Goal: Find specific page/section: Find specific page/section

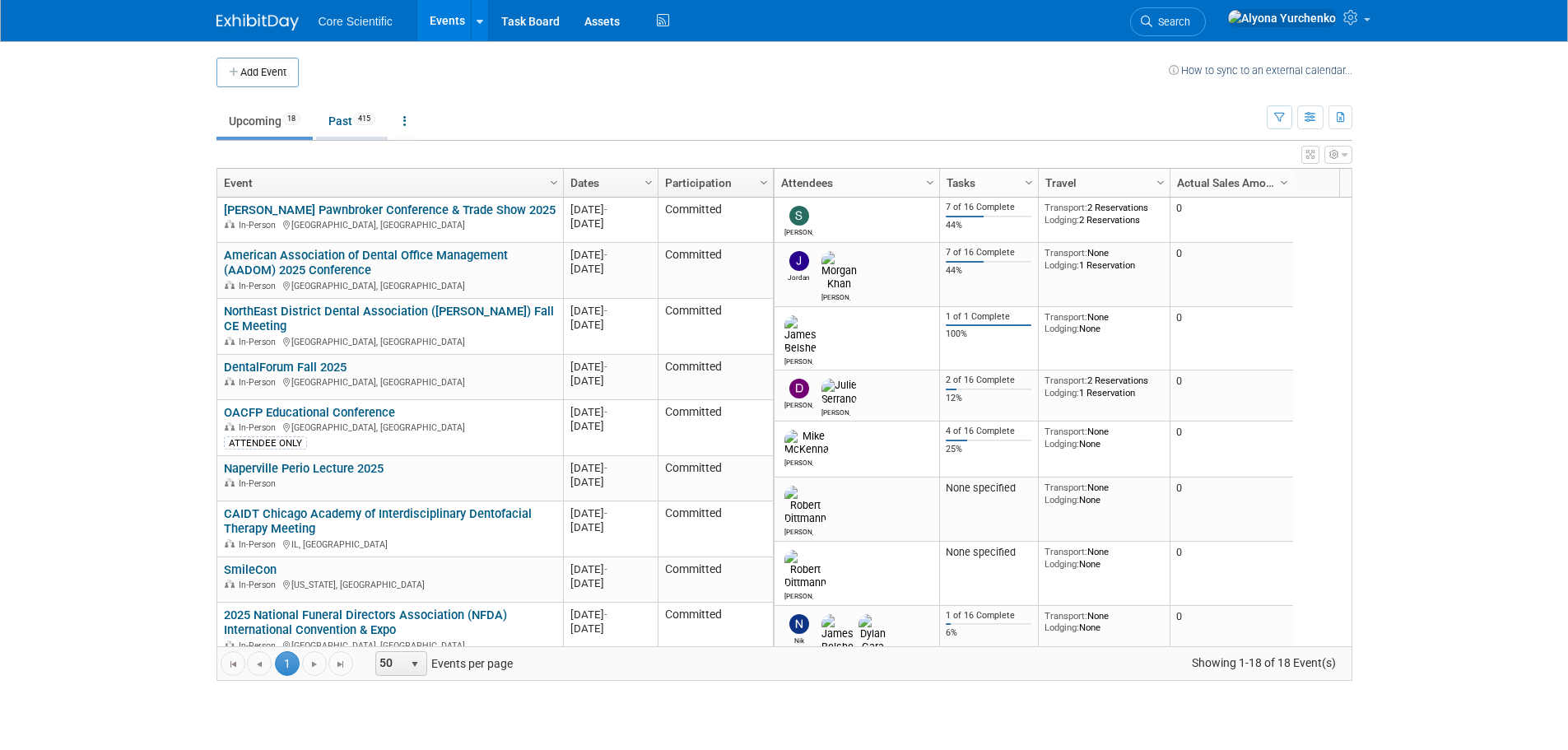
click at [355, 117] on link "Past 415" at bounding box center [352, 120] width 72 height 32
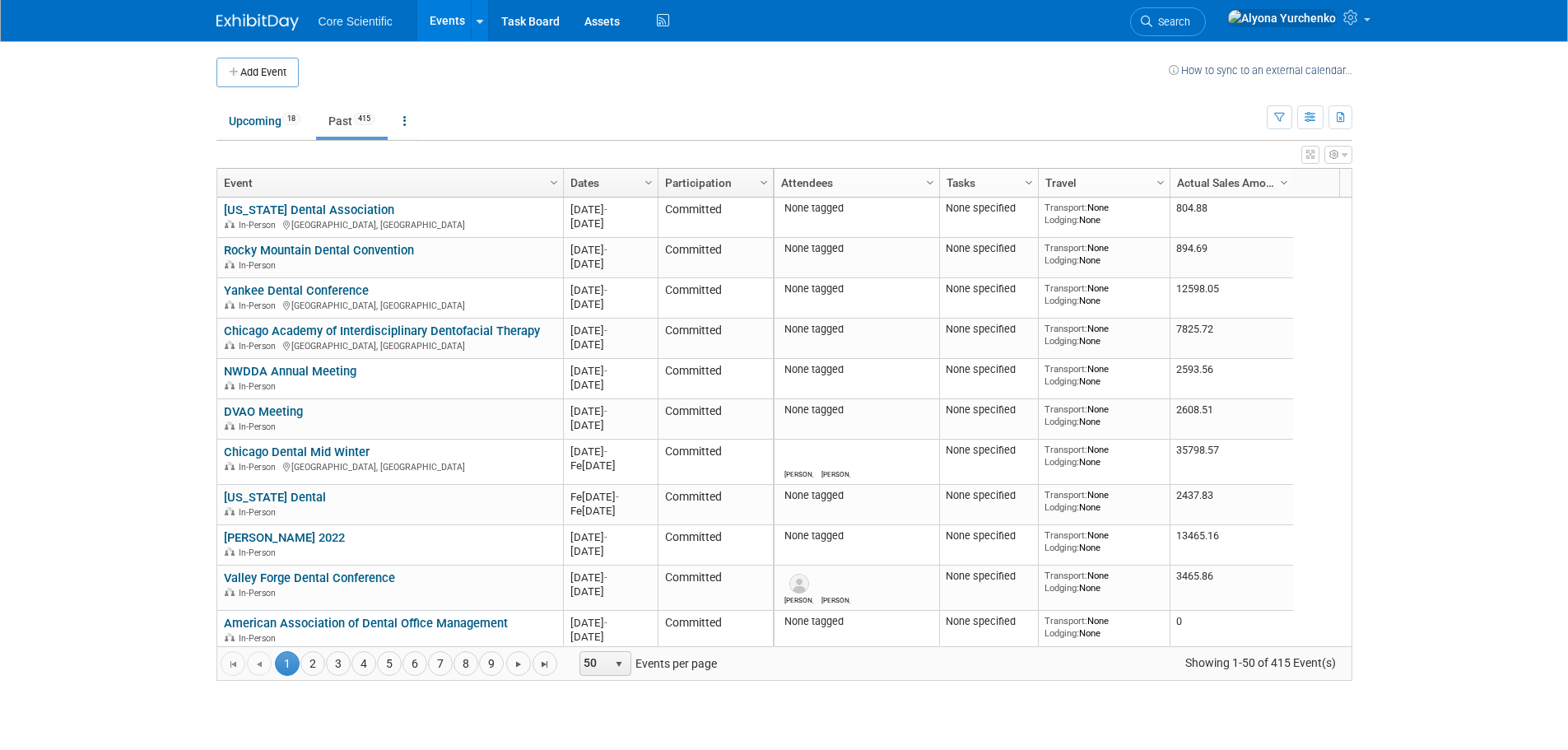
click at [597, 186] on link "Dates" at bounding box center [609, 182] width 77 height 28
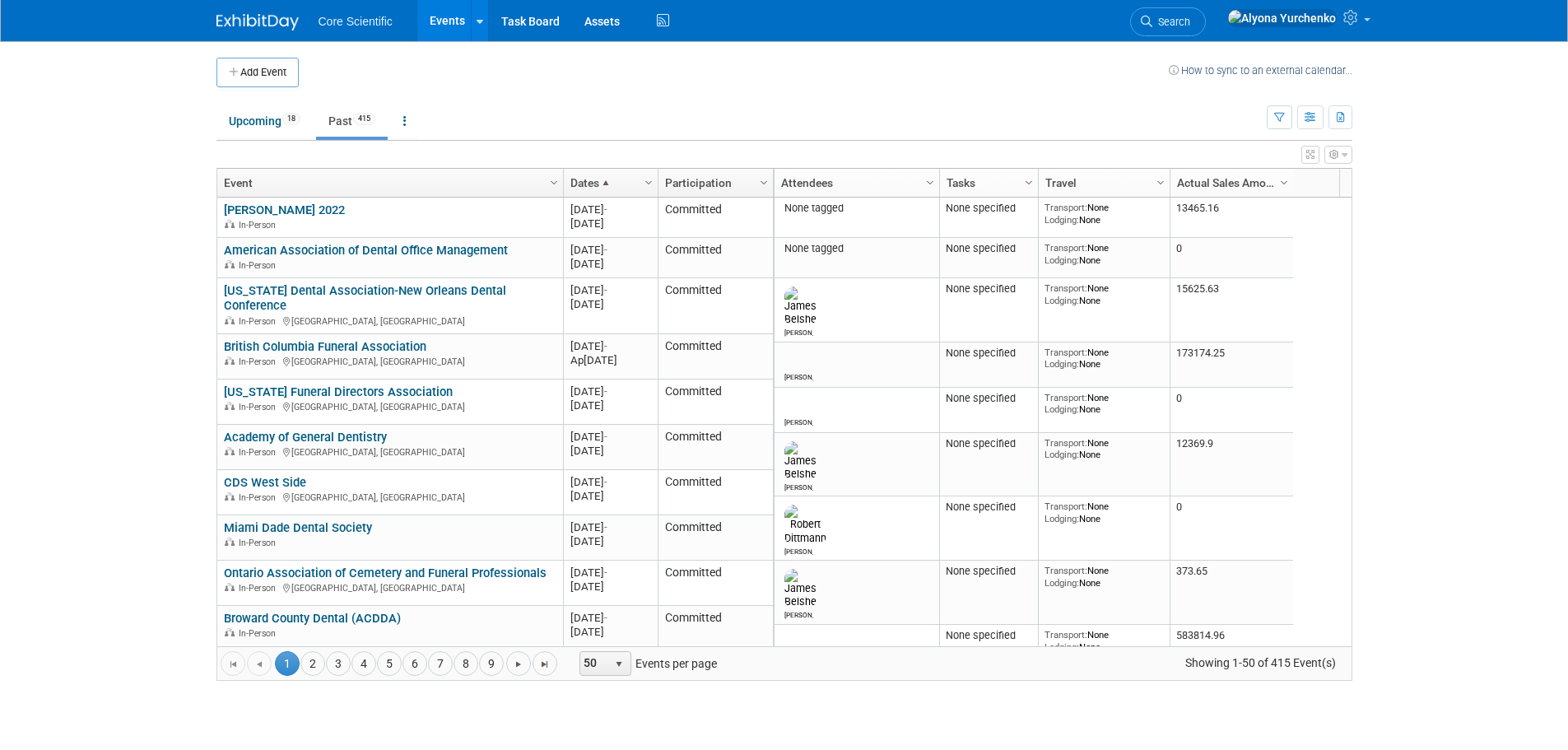
click at [597, 186] on link "Dates" at bounding box center [609, 182] width 77 height 28
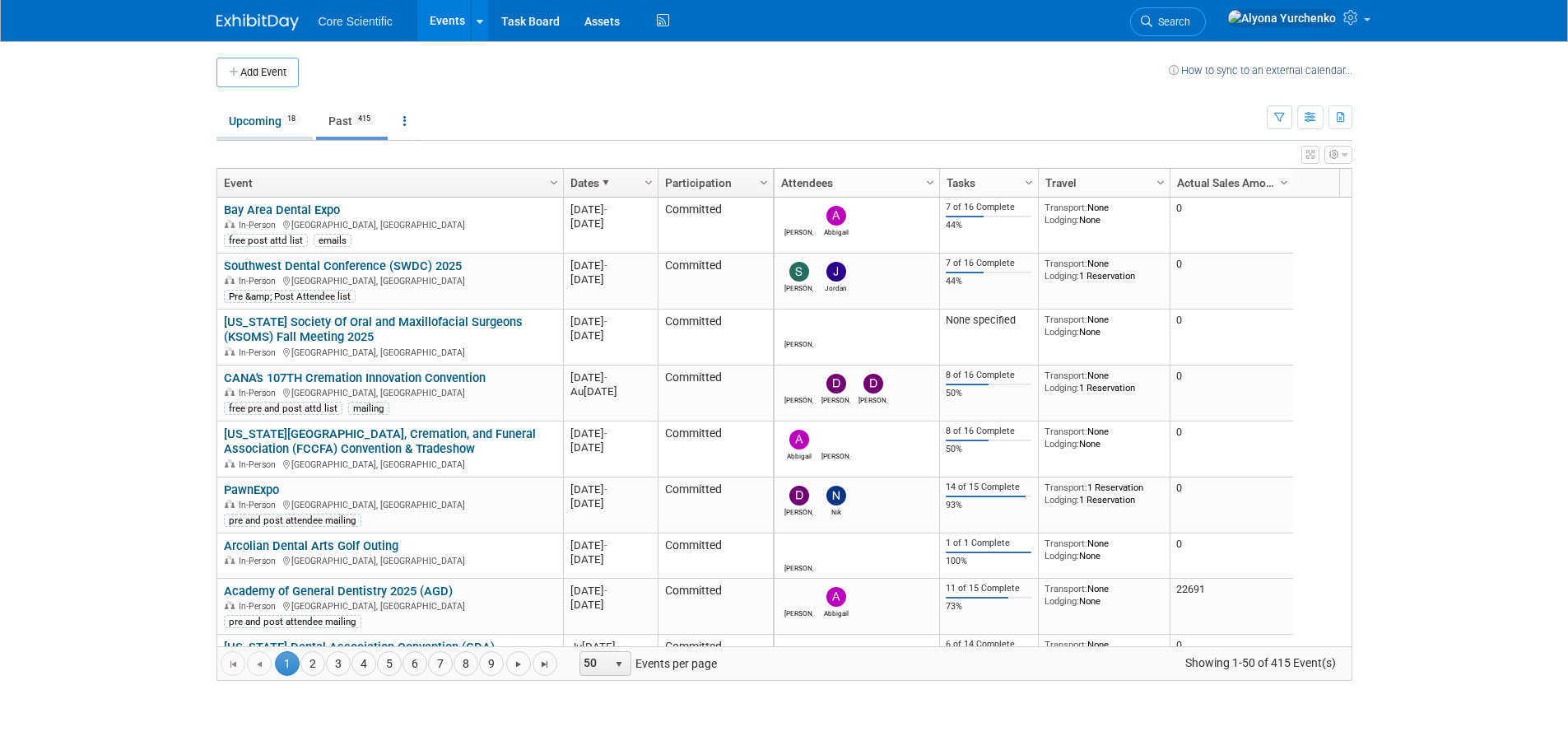
click at [257, 126] on link "Upcoming 18" at bounding box center [264, 120] width 97 height 32
